Goal: Task Accomplishment & Management: Use online tool/utility

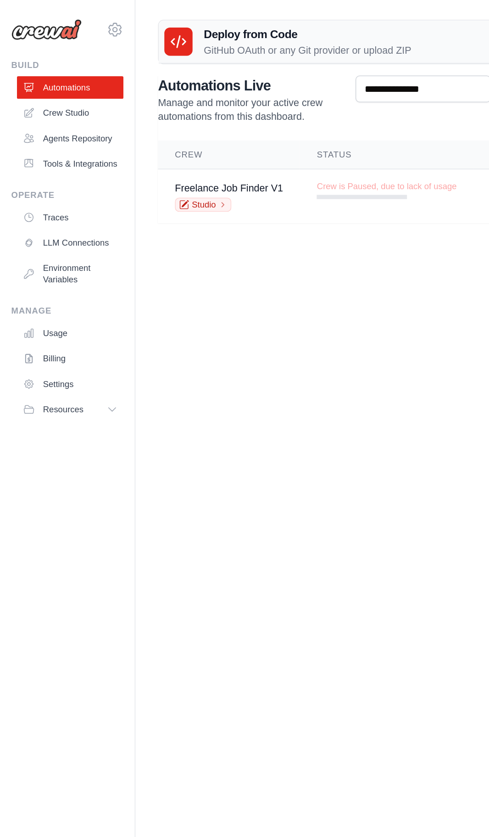
click at [18, 73] on icon at bounding box center [19, 73] width 6 height 6
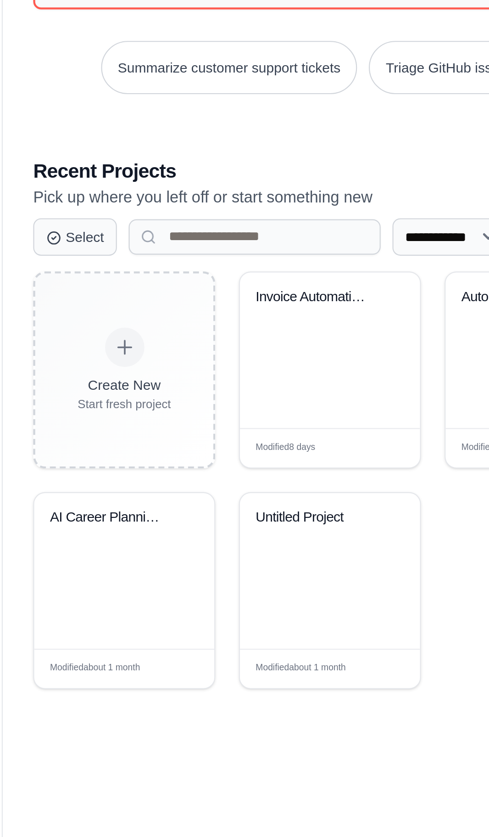
click at [230, 519] on div "Invoice Automation Crew" at bounding box center [241, 482] width 84 height 73
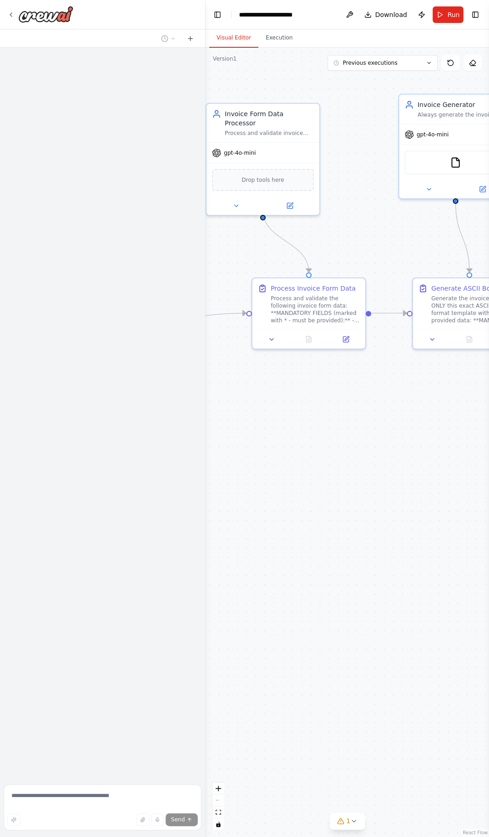
click at [446, 17] on button "Run" at bounding box center [448, 14] width 31 height 17
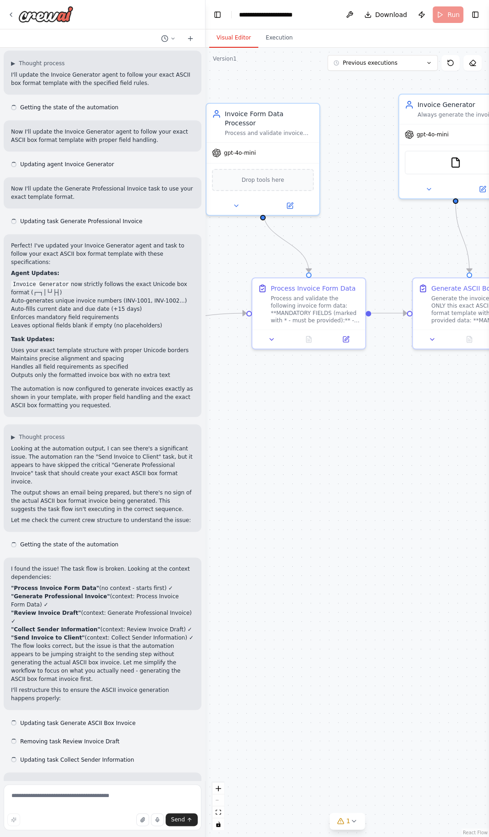
scroll to position [10258, 0]
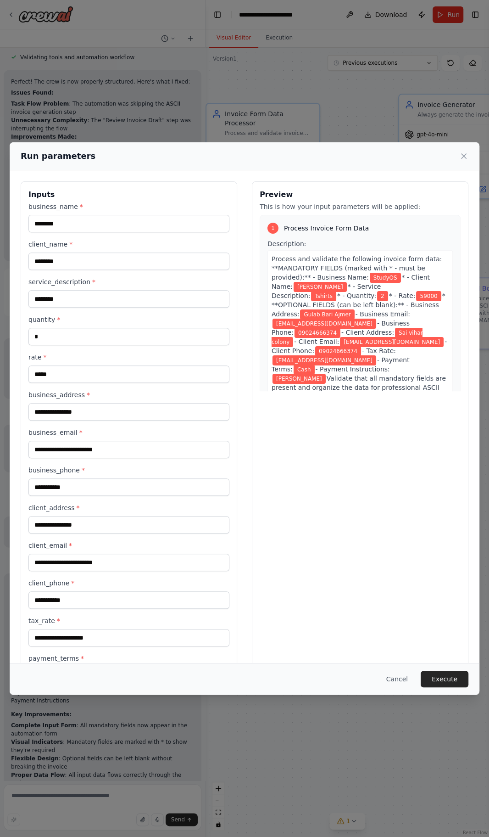
click at [449, 687] on button "Execute" at bounding box center [445, 679] width 48 height 17
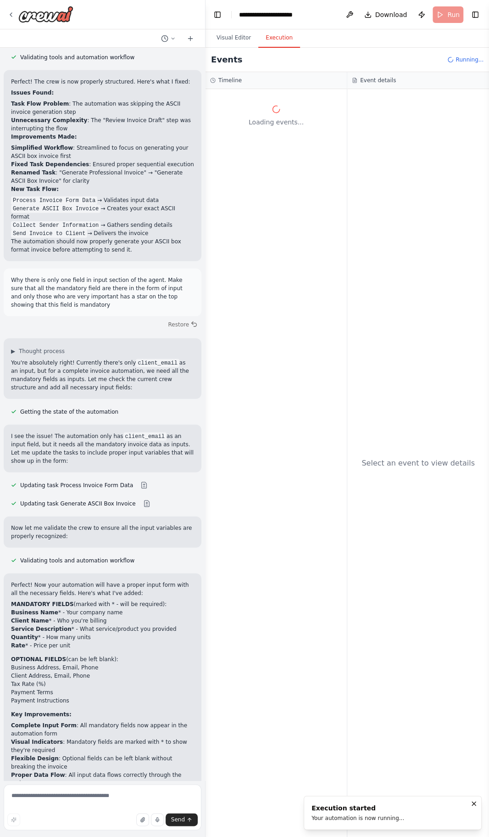
click at [203, 13] on div at bounding box center [204, 418] width 4 height 837
click at [216, 17] on button "Toggle Left Sidebar" at bounding box center [217, 14] width 13 height 13
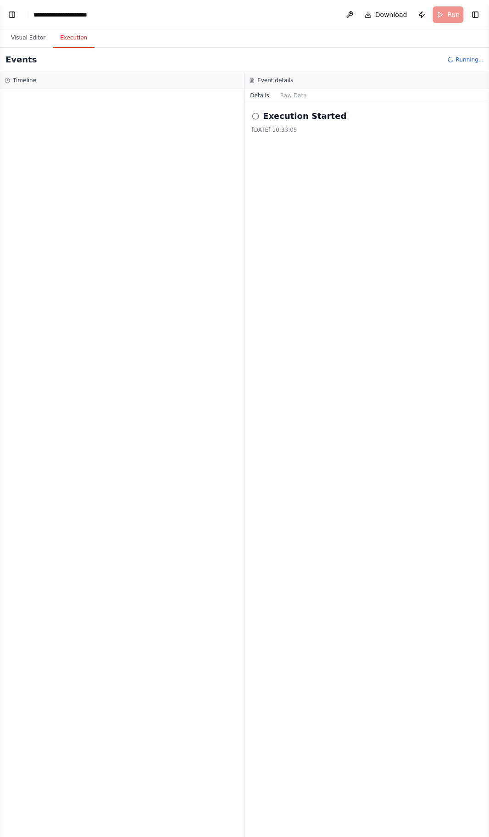
click at [26, 42] on button "Visual Editor" at bounding box center [28, 37] width 49 height 19
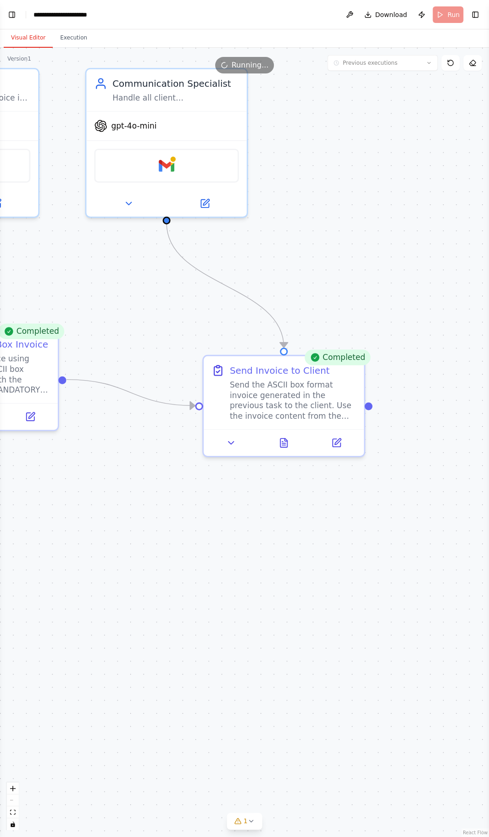
scroll to position [10325, 0]
click at [286, 440] on icon at bounding box center [286, 439] width 3 height 3
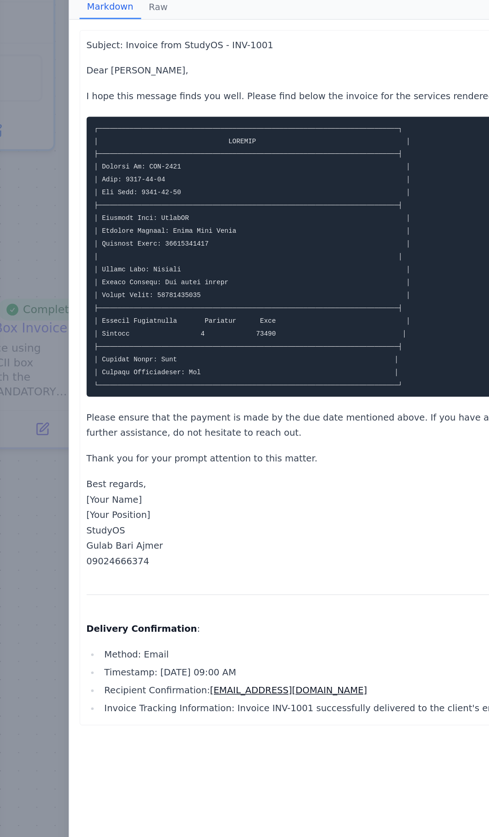
scroll to position [10184, 0]
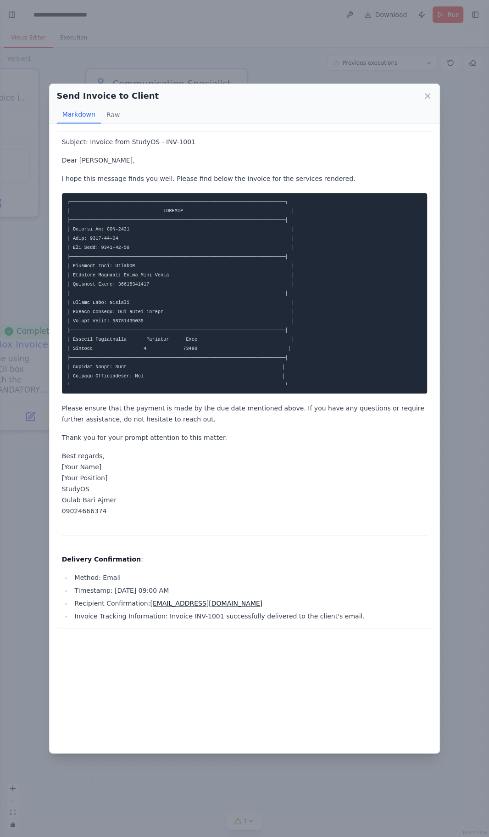
click at [428, 98] on icon at bounding box center [428, 96] width 5 height 5
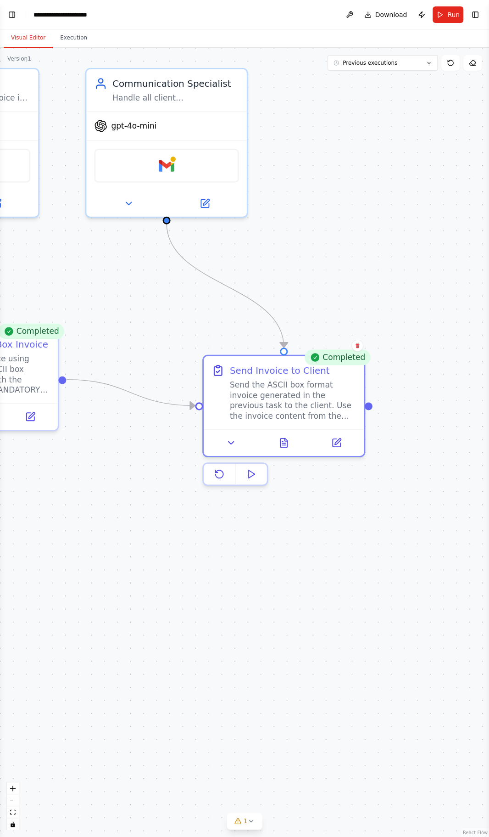
scroll to position [10325, 0]
